Goal: Transaction & Acquisition: Book appointment/travel/reservation

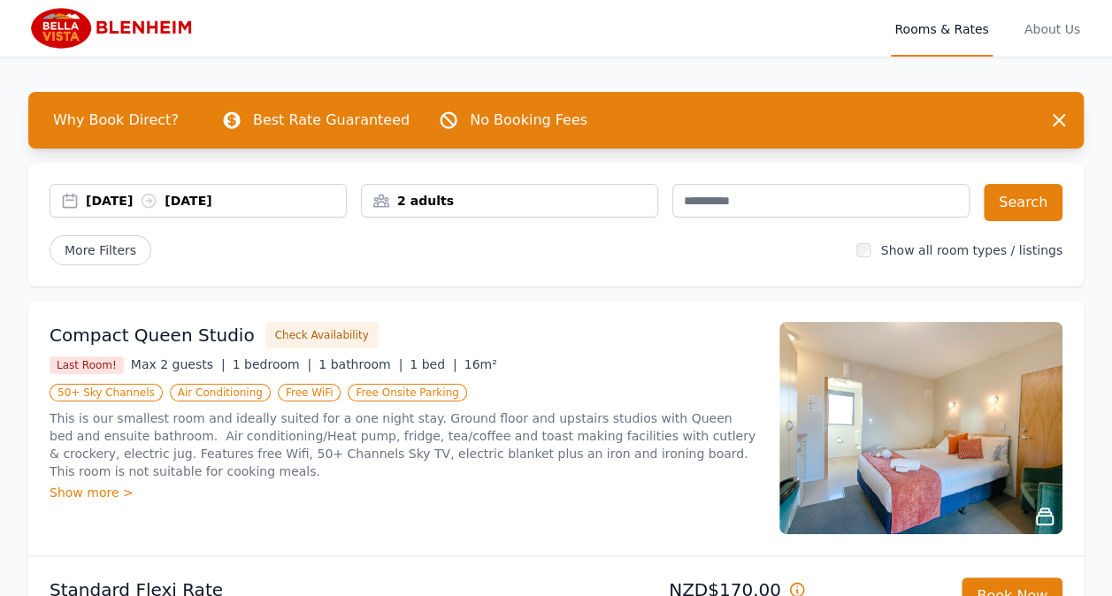
click at [158, 199] on icon at bounding box center [149, 201] width 18 height 18
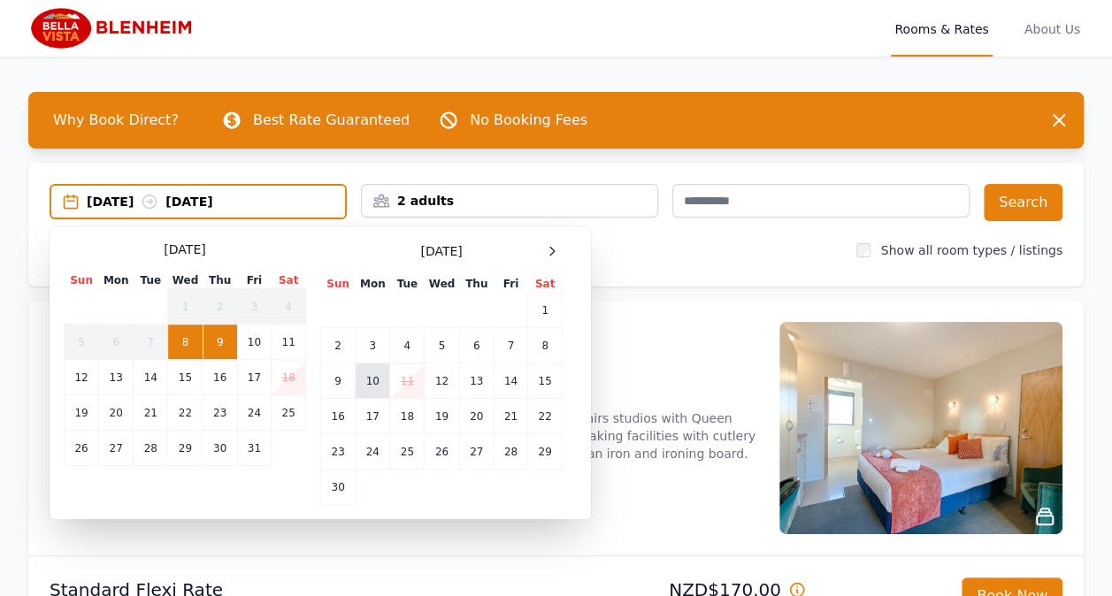
click at [382, 374] on td "10" at bounding box center [373, 381] width 35 height 35
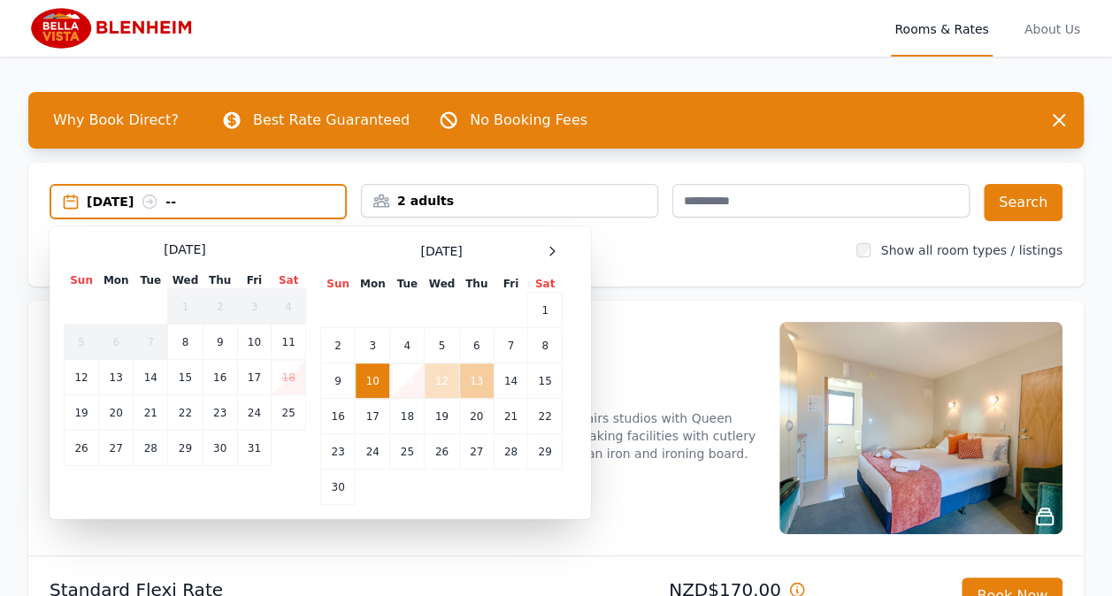
click at [492, 379] on td "13" at bounding box center [476, 381] width 35 height 35
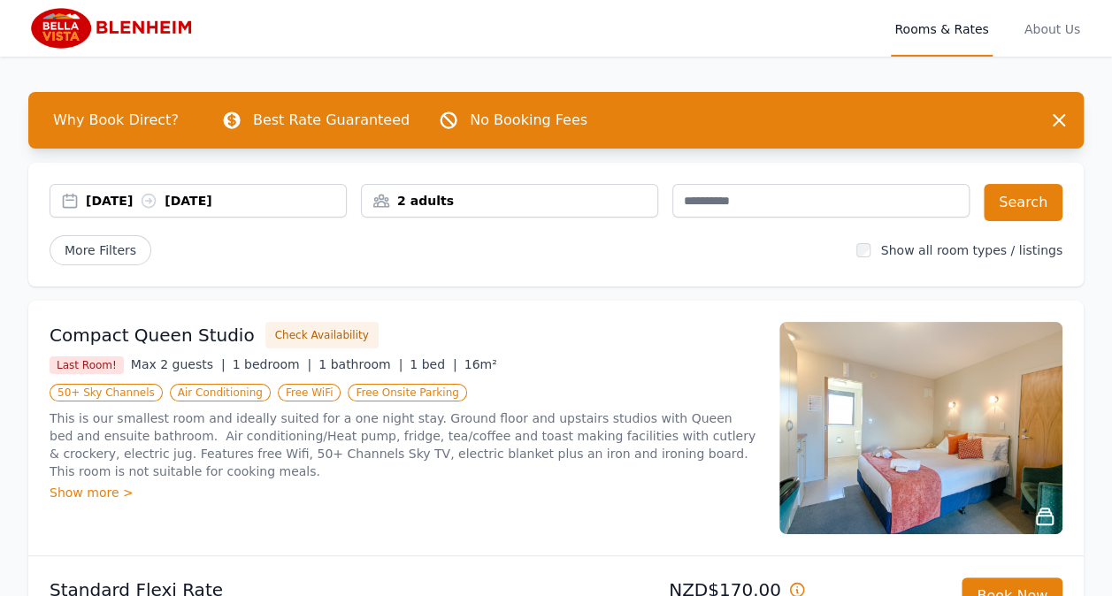
click at [467, 195] on div "2 adults" at bounding box center [510, 201] width 296 height 18
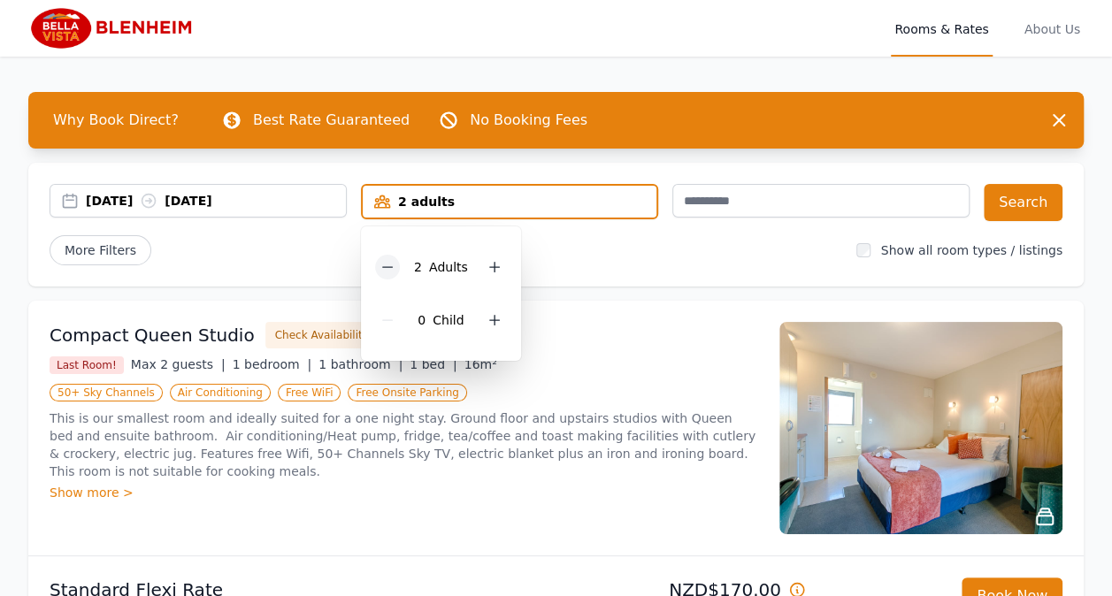
click at [389, 268] on icon at bounding box center [388, 267] width 14 height 14
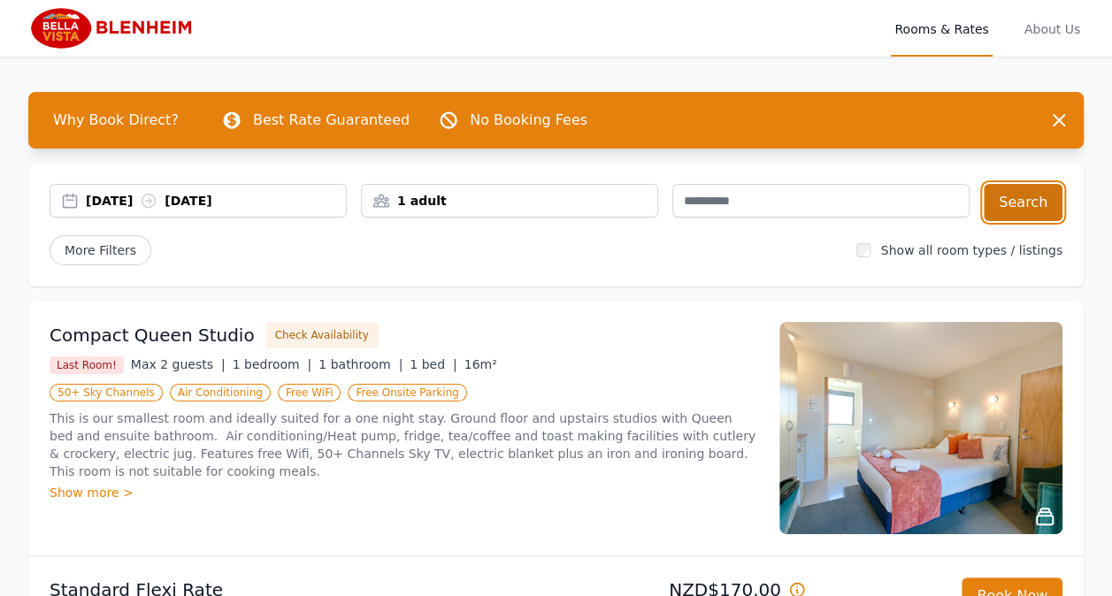
click at [1018, 197] on button "Search" at bounding box center [1023, 202] width 79 height 37
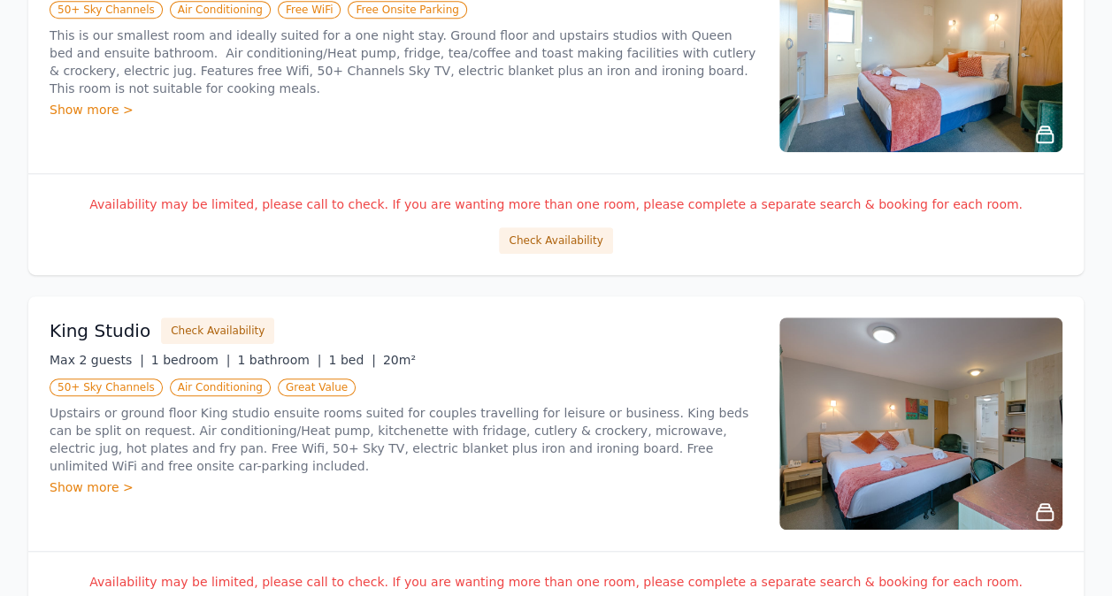
scroll to position [265, 0]
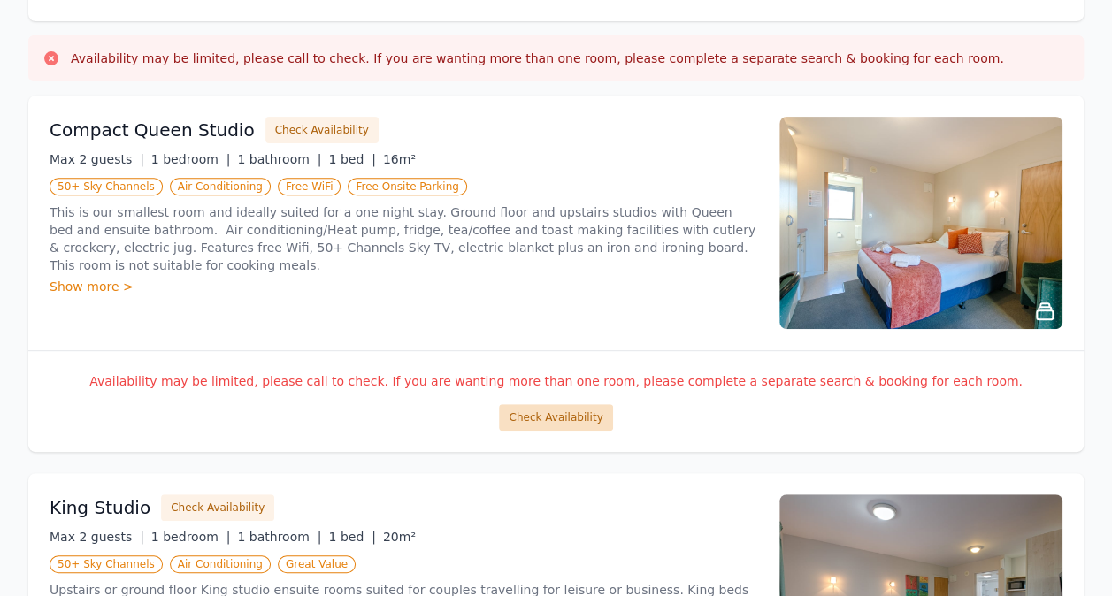
click at [554, 421] on button "Check Availability" at bounding box center [555, 417] width 113 height 27
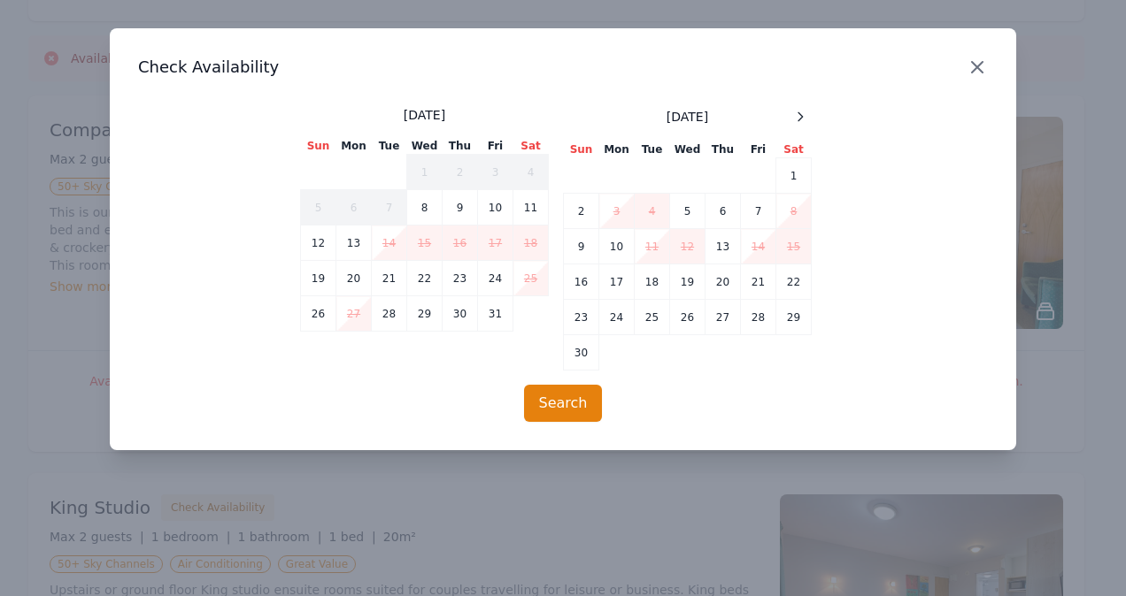
click at [973, 70] on icon "button" at bounding box center [977, 67] width 11 height 11
